Goal: Information Seeking & Learning: Understand process/instructions

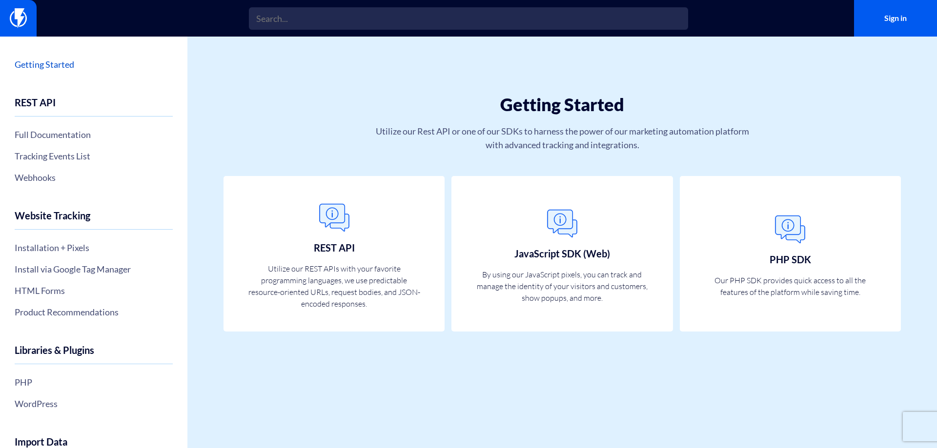
click at [49, 63] on link "Getting Started" at bounding box center [94, 64] width 158 height 17
click at [394, 96] on h1 "Getting Started" at bounding box center [562, 105] width 632 height 20
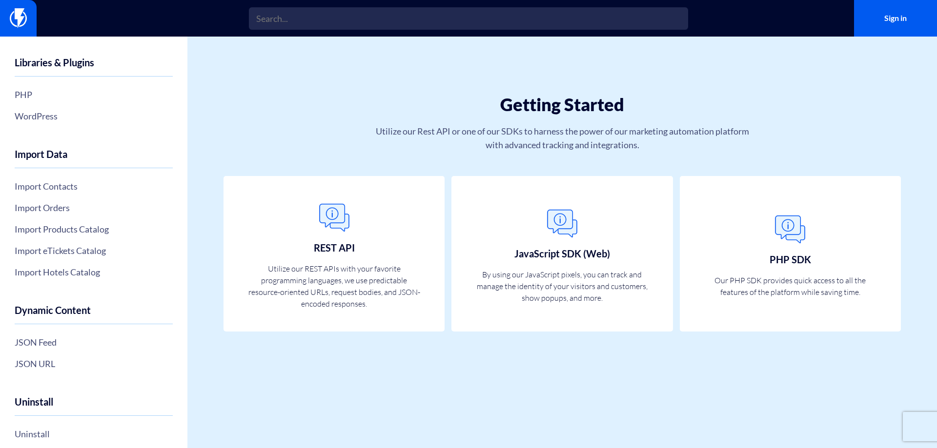
scroll to position [293, 0]
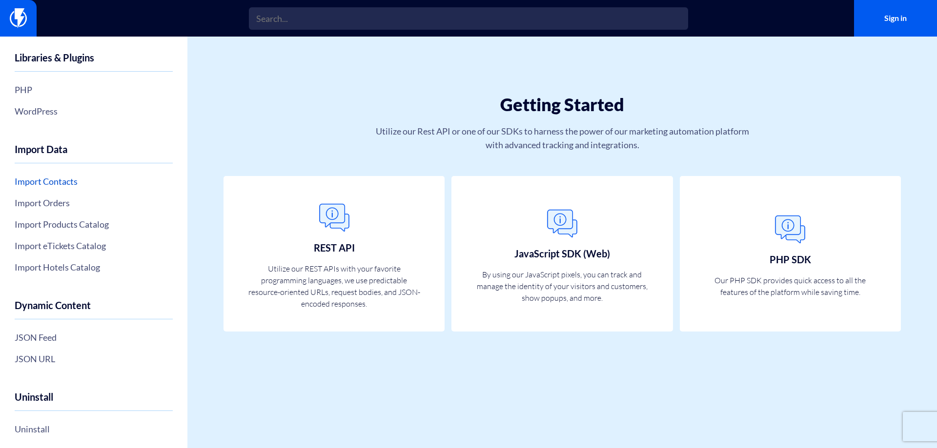
click at [45, 180] on link "Import Contacts" at bounding box center [94, 181] width 158 height 17
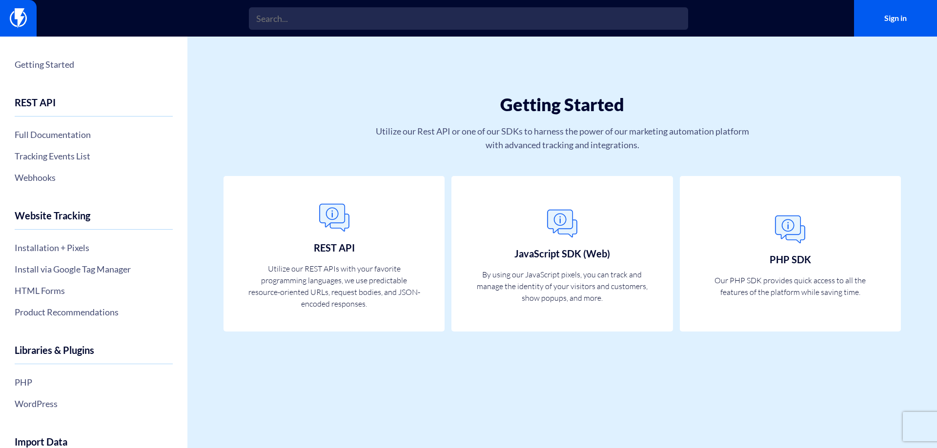
click at [751, 116] on div "Getting Started Utilize our Rest API or one of our SDKs to harness the power of…" at bounding box center [562, 107] width 750 height 140
click at [46, 161] on link "Tracking Events List" at bounding box center [94, 156] width 158 height 17
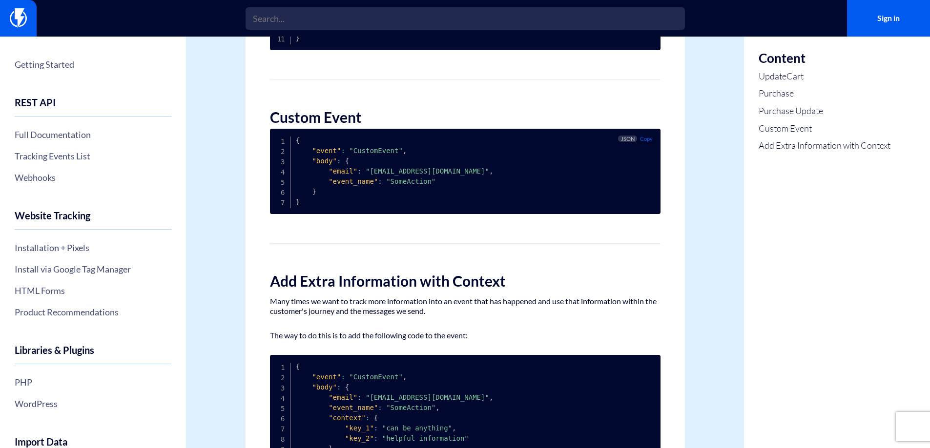
scroll to position [732, 0]
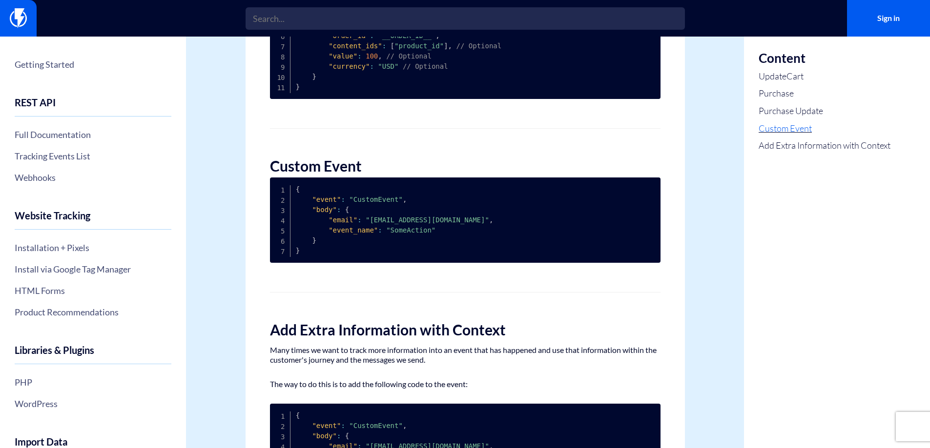
click at [788, 131] on link "Custom Event" at bounding box center [824, 128] width 132 height 13
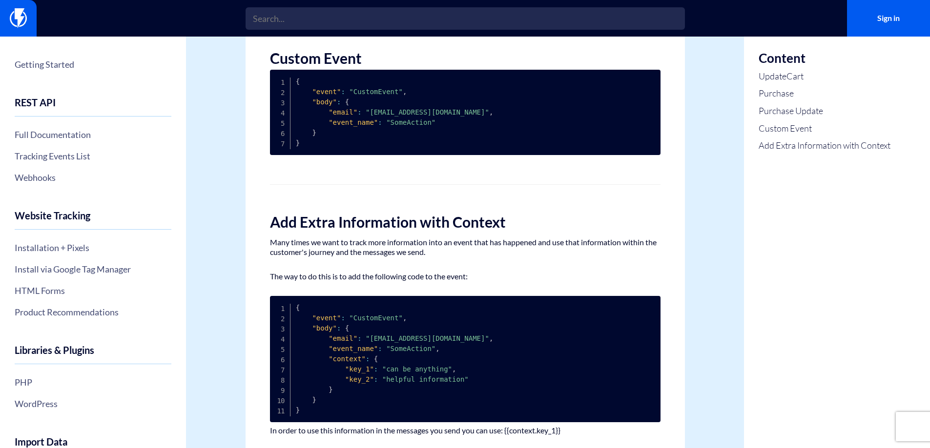
scroll to position [841, 0]
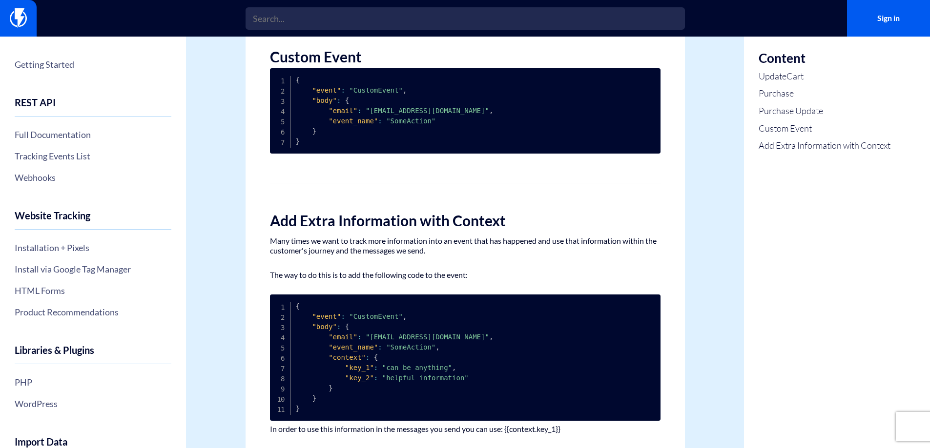
click at [584, 214] on h2 "Add Extra Information with Context" at bounding box center [465, 221] width 390 height 16
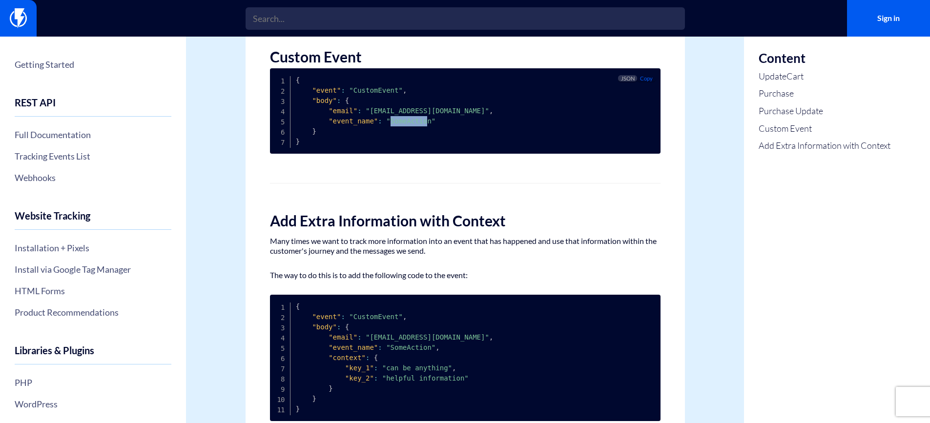
drag, startPoint x: 384, startPoint y: 122, endPoint x: 416, endPoint y: 124, distance: 32.8
click at [416, 124] on span ""SomeAction"" at bounding box center [410, 121] width 49 height 8
click at [418, 133] on pre "{ "event" : "CustomEvent" , "body" : { "email" : "customer@email.com" , "event_…" at bounding box center [465, 110] width 390 height 85
drag, startPoint x: 381, startPoint y: 117, endPoint x: 420, endPoint y: 122, distance: 39.8
click at [420, 122] on span ""SomeAction"" at bounding box center [410, 121] width 49 height 8
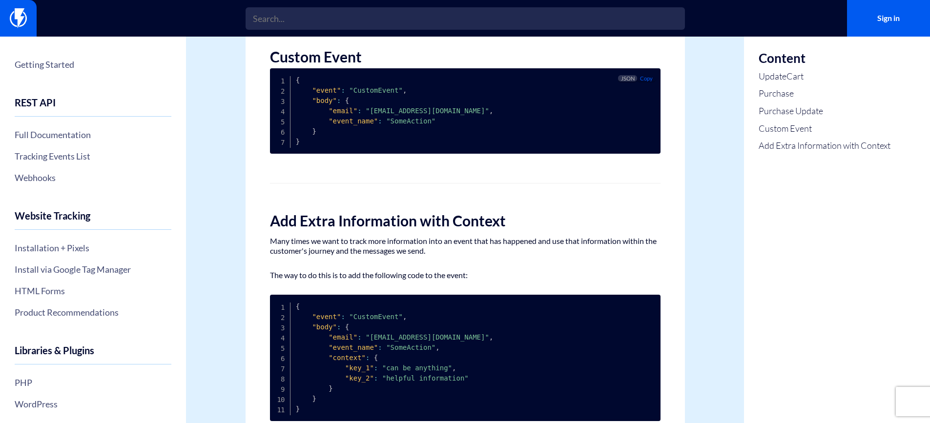
click at [416, 144] on pre "{ "event" : "CustomEvent" , "body" : { "email" : "customer@email.com" , "event_…" at bounding box center [465, 110] width 390 height 85
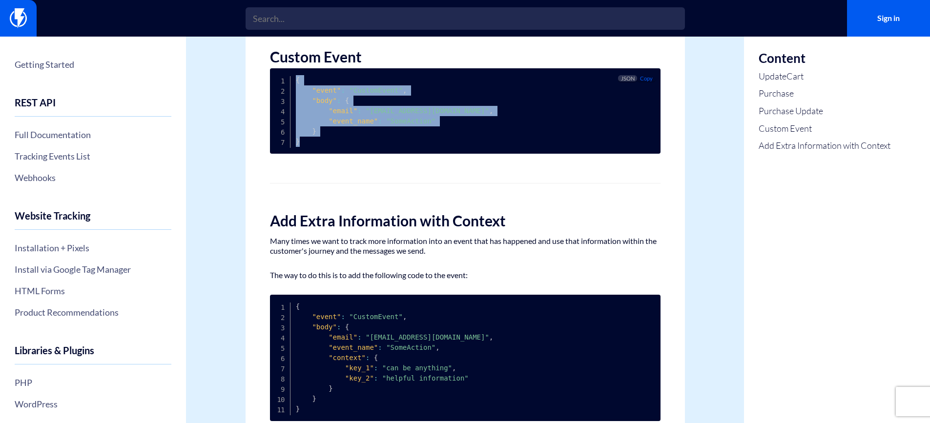
drag, startPoint x: 293, startPoint y: 78, endPoint x: 339, endPoint y: 148, distance: 83.9
click at [339, 148] on pre "{ "event" : "CustomEvent" , "body" : { "email" : "customer@email.com" , "event_…" at bounding box center [465, 110] width 390 height 85
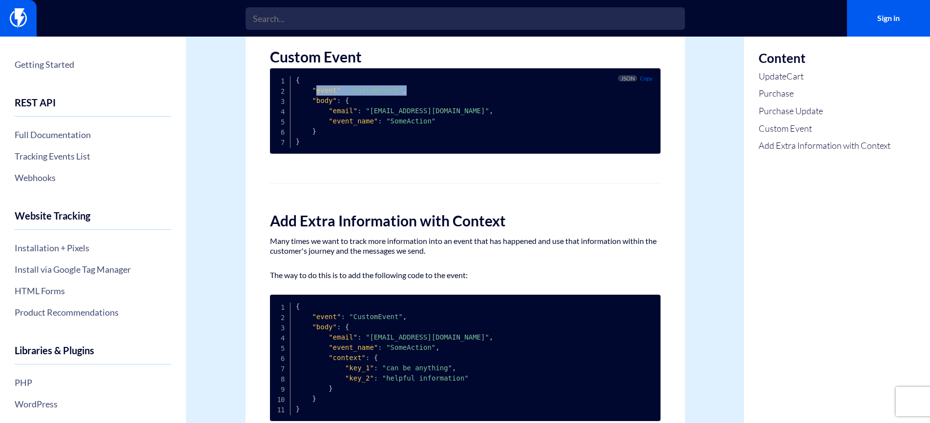
drag, startPoint x: 313, startPoint y: 90, endPoint x: 406, endPoint y: 91, distance: 92.2
click at [404, 91] on pre "{ "event" : "CustomEvent" , "body" : { "email" : "customer@email.com" , "event_…" at bounding box center [465, 110] width 390 height 85
click at [406, 91] on pre "{ "event" : "CustomEvent" , "body" : { "email" : "customer@email.com" , "event_…" at bounding box center [465, 110] width 390 height 85
drag, startPoint x: 304, startPoint y: 100, endPoint x: 361, endPoint y: 102, distance: 57.6
click at [361, 102] on pre "{ "event" : "CustomEvent" , "body" : { "email" : "customer@email.com" , "event_…" at bounding box center [465, 110] width 390 height 85
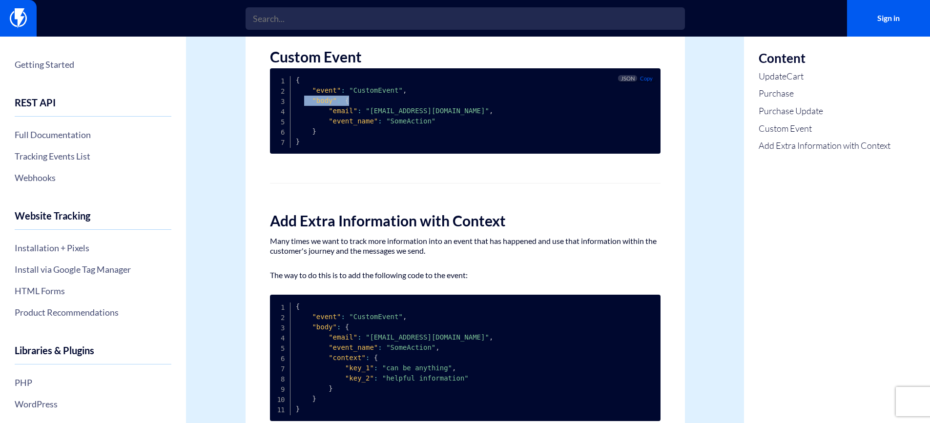
click at [362, 102] on pre "{ "event" : "CustomEvent" , "body" : { "email" : "customer@email.com" , "event_…" at bounding box center [465, 110] width 390 height 85
drag, startPoint x: 323, startPoint y: 111, endPoint x: 448, endPoint y: 116, distance: 125.0
click at [448, 116] on pre "{ "event" : "CustomEvent" , "body" : { "email" : "customer@email.com" , "event_…" at bounding box center [465, 110] width 390 height 85
drag, startPoint x: 324, startPoint y: 122, endPoint x: 427, endPoint y: 124, distance: 103.5
click at [427, 124] on pre "{ "event" : "CustomEvent" , "body" : { "email" : "customer@email.com" , "event_…" at bounding box center [465, 110] width 390 height 85
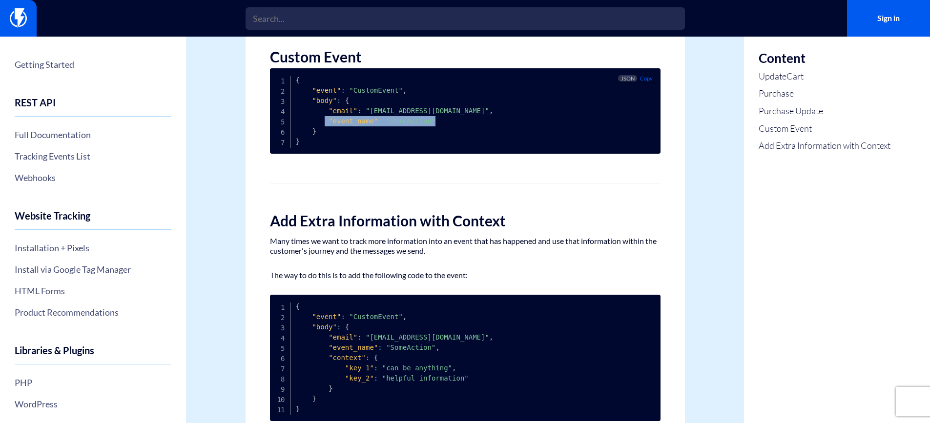
drag, startPoint x: 427, startPoint y: 124, endPoint x: 420, endPoint y: 123, distance: 7.3
click at [427, 124] on pre "{ "event" : "CustomEvent" , "body" : { "email" : "customer@email.com" , "event_…" at bounding box center [465, 110] width 390 height 85
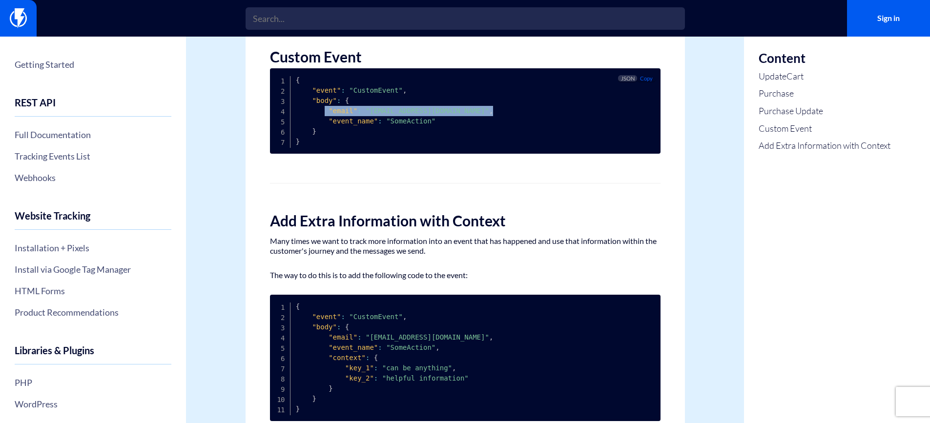
drag, startPoint x: 321, startPoint y: 110, endPoint x: 448, endPoint y: 112, distance: 127.9
click at [448, 112] on pre "{ "event" : "CustomEvent" , "body" : { "email" : "customer@email.com" , "event_…" at bounding box center [465, 110] width 390 height 85
click at [433, 112] on span ""customer@email.com"" at bounding box center [427, 111] width 123 height 8
drag, startPoint x: 324, startPoint y: 109, endPoint x: 433, endPoint y: 114, distance: 109.4
click at [433, 114] on code "{ "event" : "CustomEvent" , "body" : { "email" : "customer@email.com" , "event_…" at bounding box center [395, 110] width 198 height 69
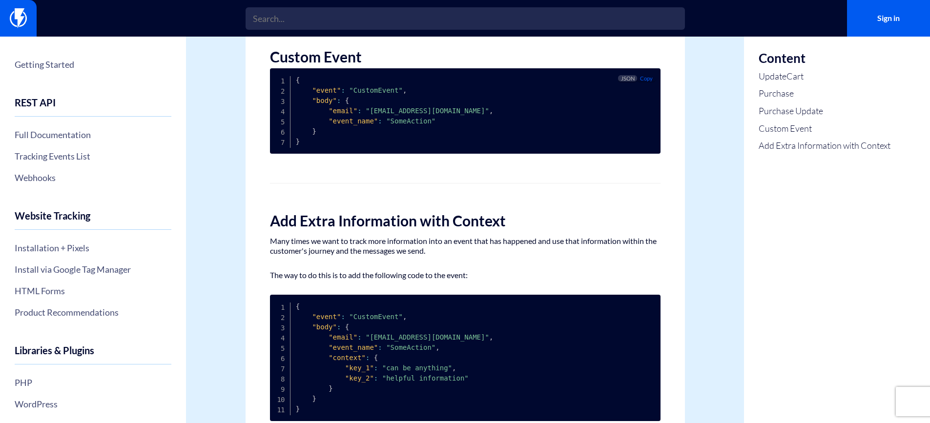
click at [426, 120] on pre "{ "event" : "CustomEvent" , "body" : { "email" : "customer@email.com" , "event_…" at bounding box center [465, 110] width 390 height 85
drag, startPoint x: 325, startPoint y: 110, endPoint x: 436, endPoint y: 112, distance: 111.8
click at [436, 112] on code "{ "event" : "CustomEvent" , "body" : { "email" : "customer@email.com" , "event_…" at bounding box center [395, 110] width 198 height 69
click at [489, 112] on span "," at bounding box center [491, 111] width 4 height 8
drag, startPoint x: 325, startPoint y: 111, endPoint x: 435, endPoint y: 109, distance: 109.8
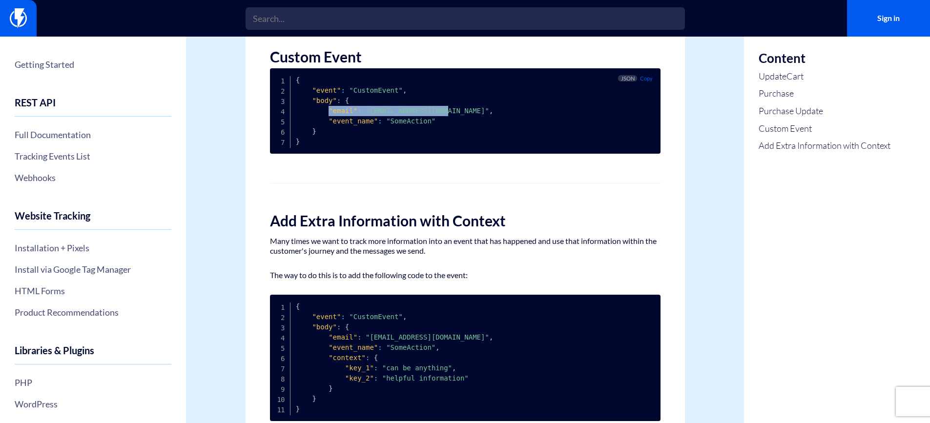
click at [435, 109] on code "{ "event" : "CustomEvent" , "body" : { "email" : "customer@email.com" , "event_…" at bounding box center [395, 110] width 198 height 69
drag, startPoint x: 319, startPoint y: 118, endPoint x: 423, endPoint y: 125, distance: 104.2
click at [422, 123] on code "{ "event" : "CustomEvent" , "body" : { "email" : "customer@email.com" , "event_…" at bounding box center [395, 110] width 198 height 69
drag, startPoint x: 423, startPoint y: 125, endPoint x: 411, endPoint y: 118, distance: 14.1
click at [423, 125] on span ""SomeAction"" at bounding box center [410, 121] width 49 height 8
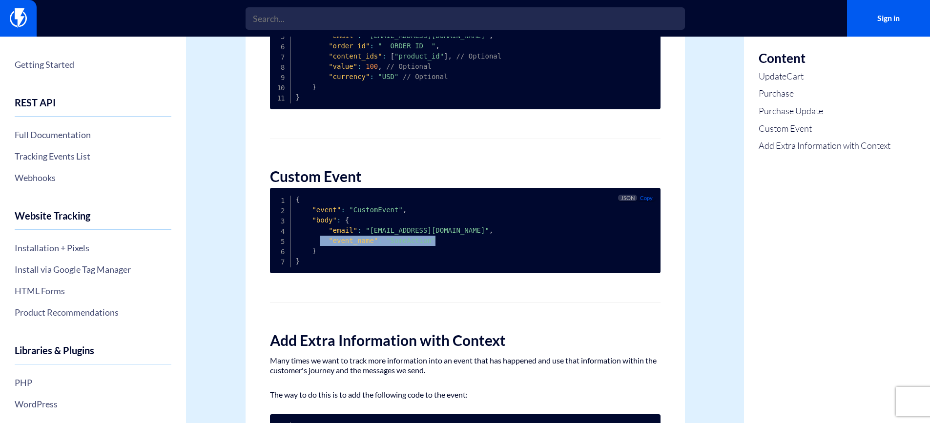
scroll to position [695, 0]
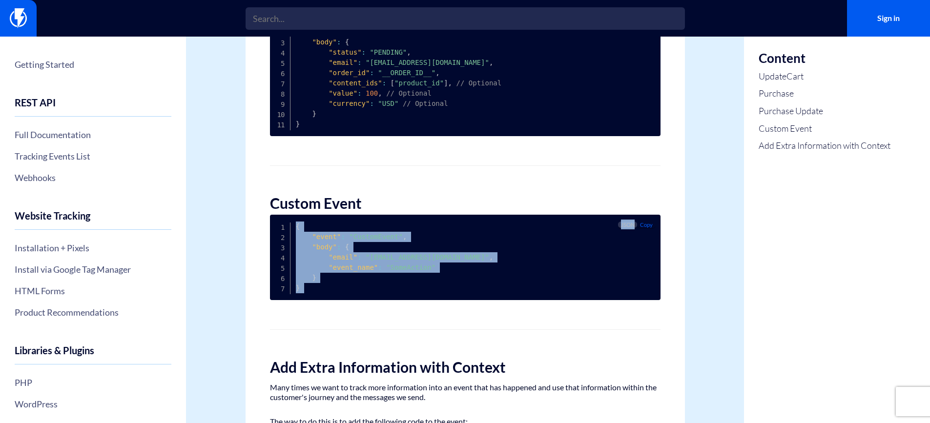
drag, startPoint x: 294, startPoint y: 224, endPoint x: 343, endPoint y: 306, distance: 95.2
click at [338, 308] on div "Tracking Events List The list of all our predefined events is available here, a…" at bounding box center [464, 2] width 439 height 1283
click at [400, 294] on pre "{ "event" : "CustomEvent" , "body" : { "email" : "customer@email.com" , "event_…" at bounding box center [465, 257] width 390 height 85
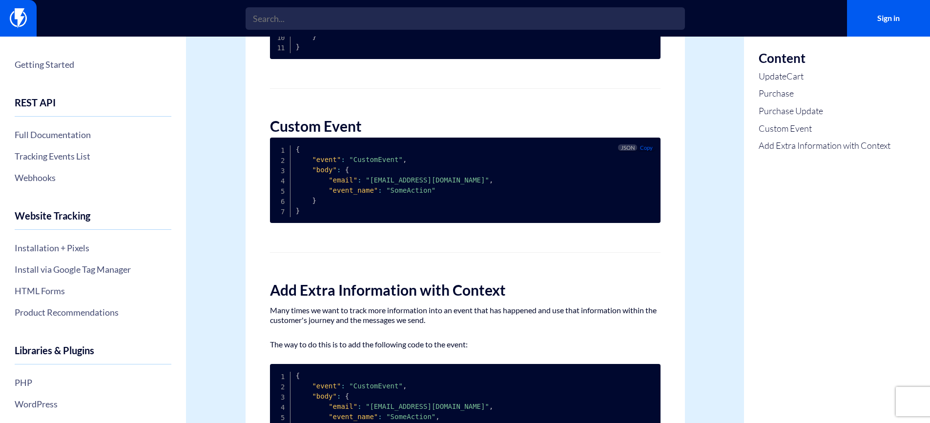
scroll to position [841, 0]
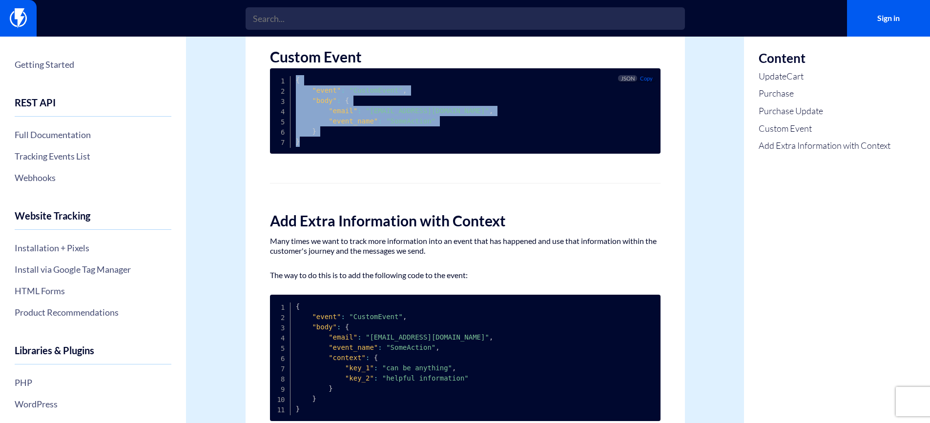
drag, startPoint x: 292, startPoint y: 74, endPoint x: 334, endPoint y: 148, distance: 85.0
click at [334, 149] on pre "{ "event" : "CustomEvent" , "body" : { "email" : "customer@email.com" , "event_…" at bounding box center [465, 110] width 390 height 85
click at [334, 144] on pre "{ "event" : "CustomEvent" , "body" : { "email" : "customer@email.com" , "event_…" at bounding box center [465, 110] width 390 height 85
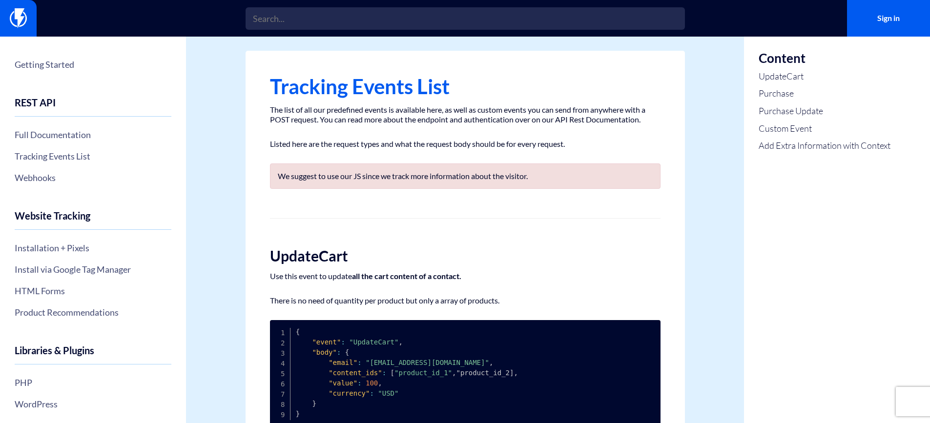
scroll to position [0, 0]
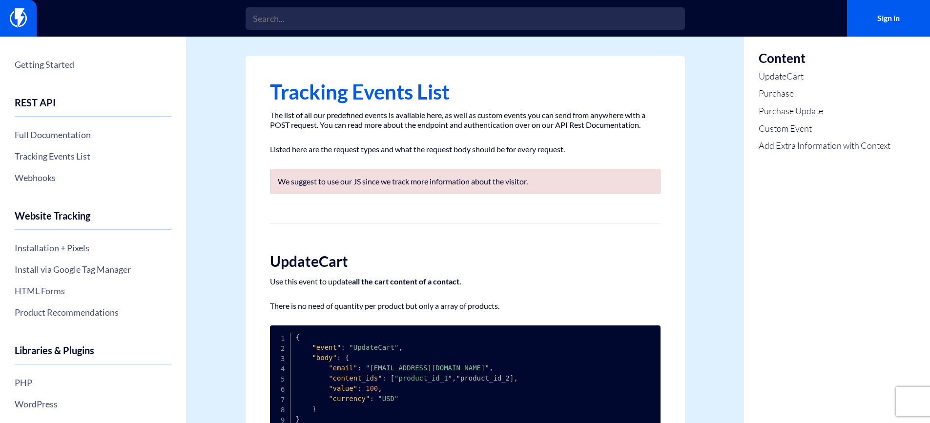
drag, startPoint x: 269, startPoint y: 117, endPoint x: 627, endPoint y: 185, distance: 364.3
click at [627, 185] on p "We suggest to use our JS since we track more information about the visitor." at bounding box center [465, 182] width 375 height 10
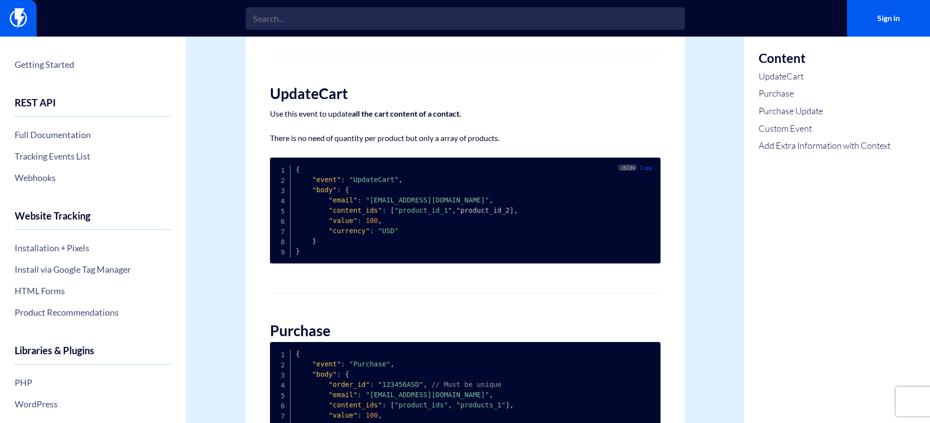
scroll to position [195, 0]
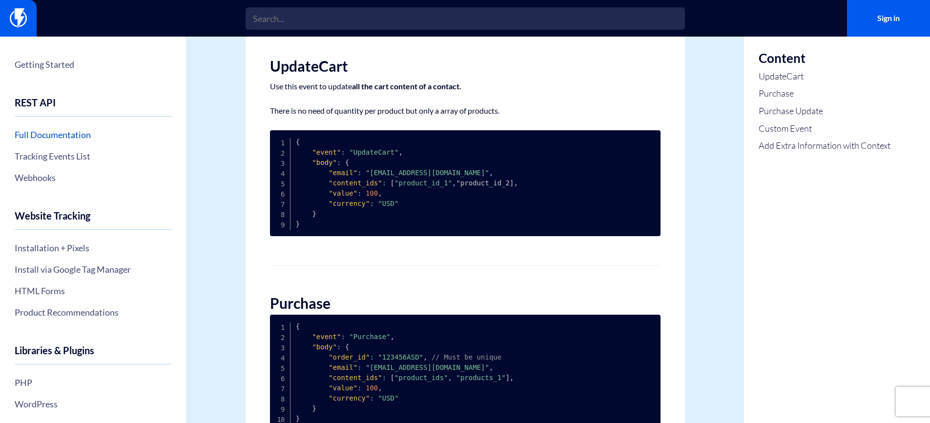
click at [43, 131] on link "Full Documentation" at bounding box center [93, 134] width 157 height 17
